Goal: Register for event/course

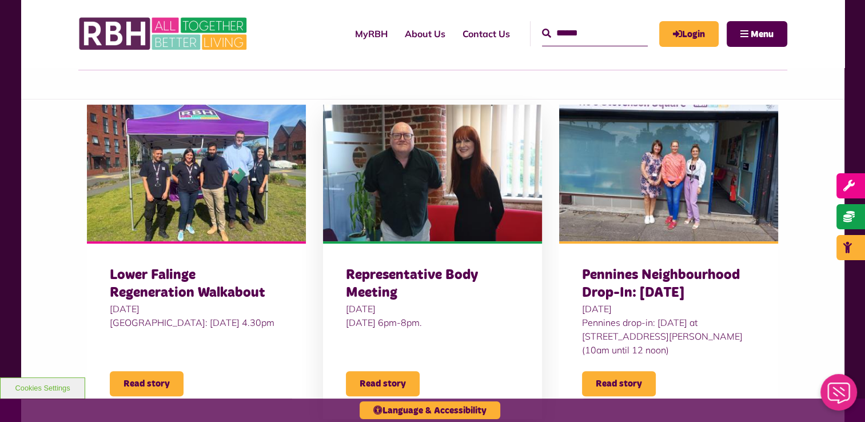
scroll to position [343, 0]
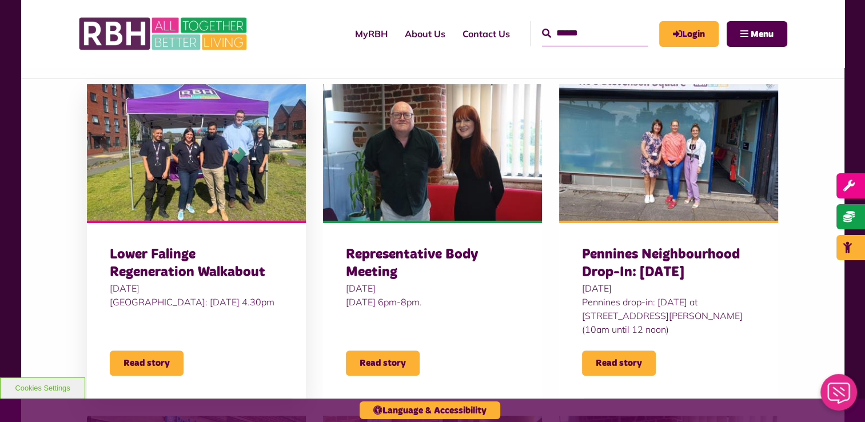
click at [196, 175] on img at bounding box center [196, 152] width 219 height 137
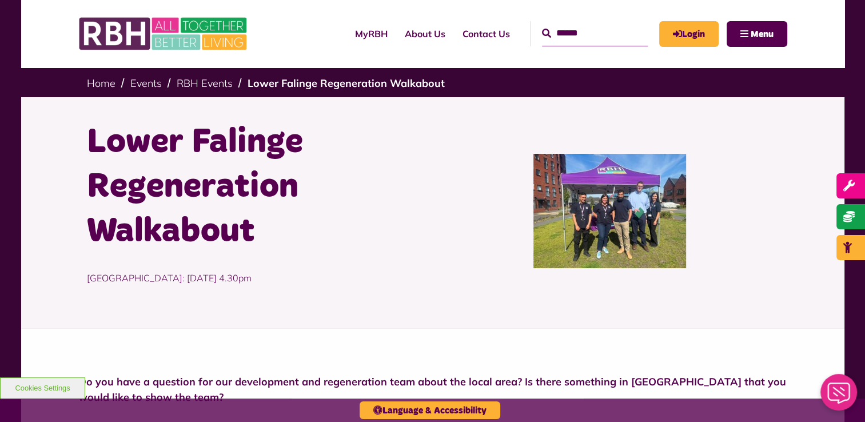
click at [760, 274] on div at bounding box center [610, 211] width 355 height 182
click at [218, 81] on link "RBH Events" at bounding box center [205, 83] width 56 height 13
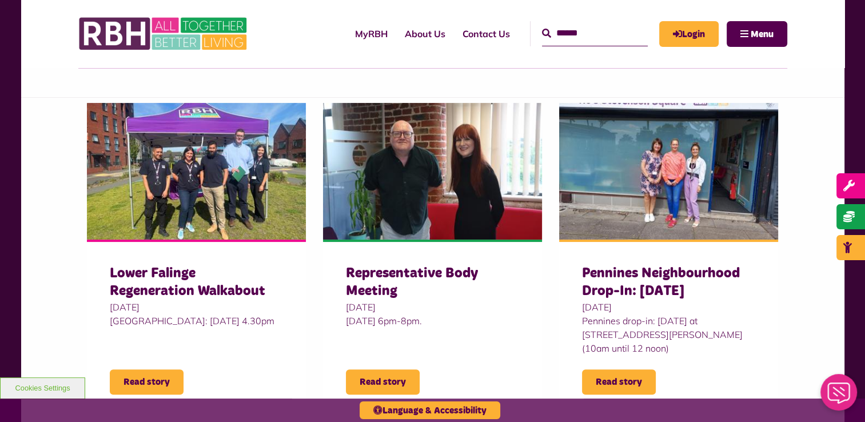
scroll to position [172, 0]
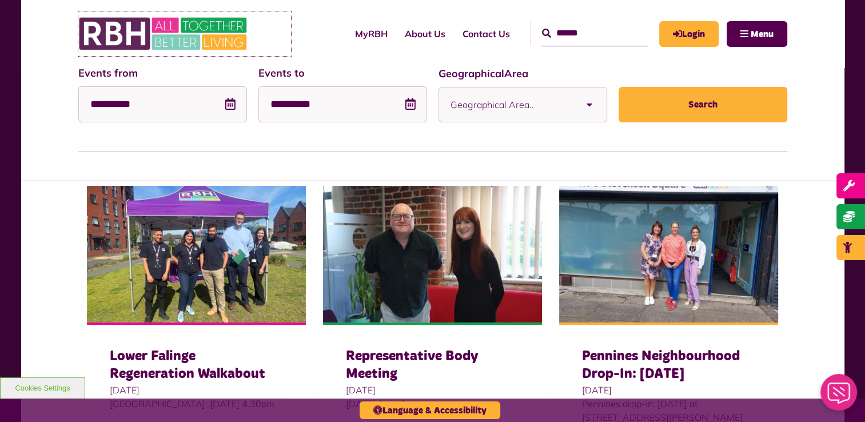
click at [145, 23] on img at bounding box center [164, 33] width 172 height 45
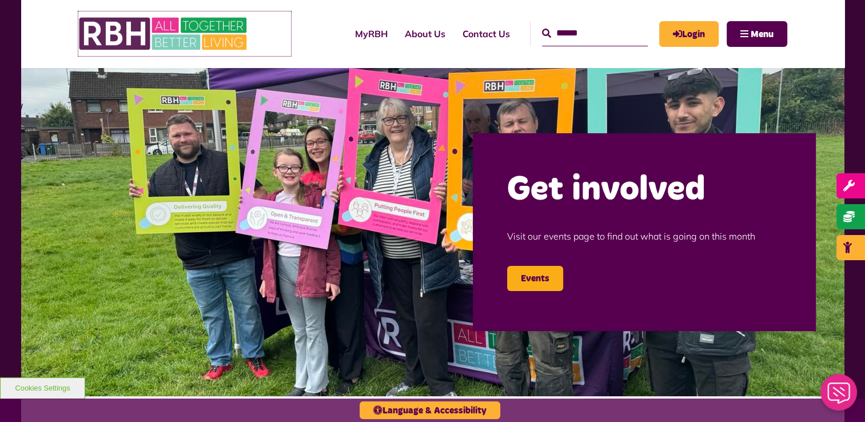
click at [143, 37] on img at bounding box center [164, 33] width 172 height 45
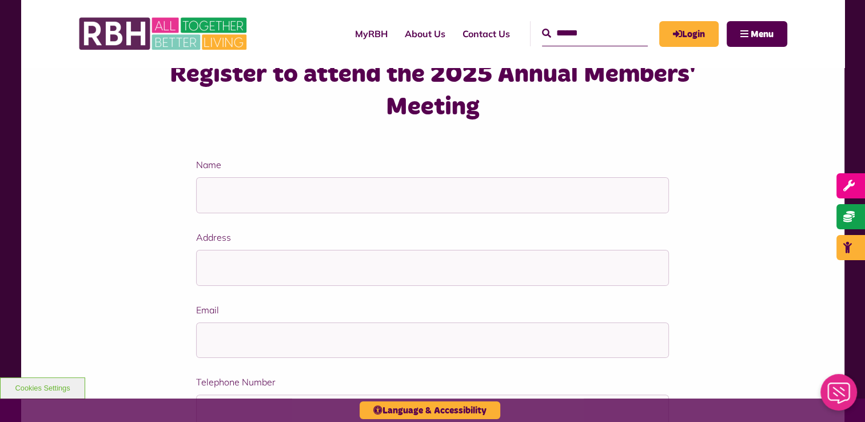
scroll to position [57, 0]
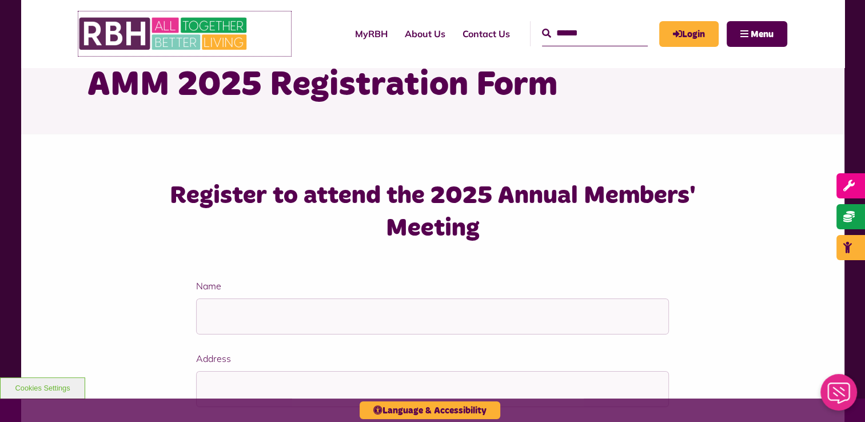
click at [172, 42] on img at bounding box center [164, 33] width 172 height 45
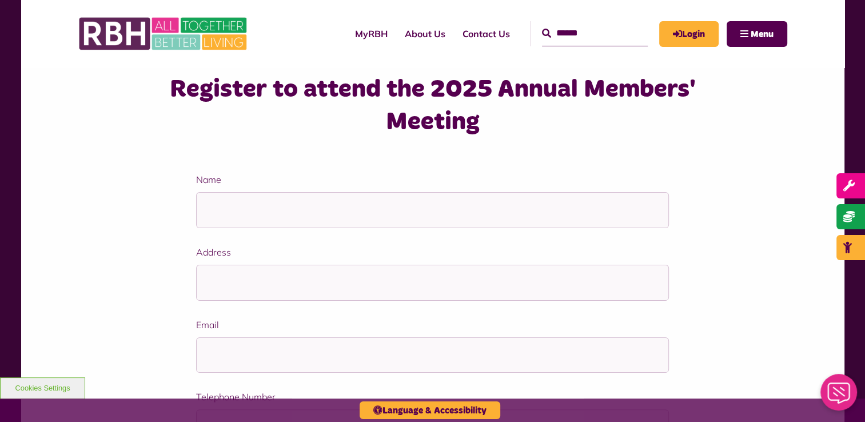
scroll to position [87, 0]
